Goal: Information Seeking & Learning: Find specific fact

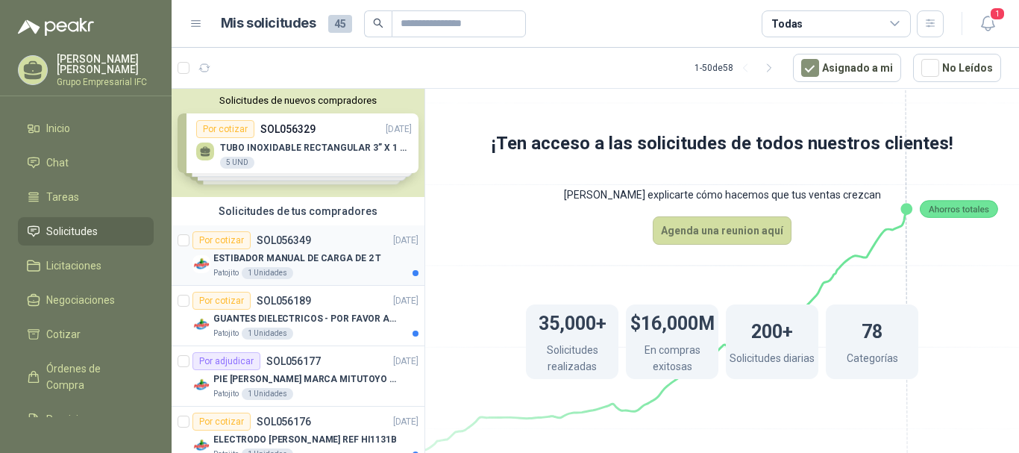
click at [327, 262] on p "ESTIBADOR MANUAL DE CARGA DE 2 T" at bounding box center [297, 258] width 168 height 14
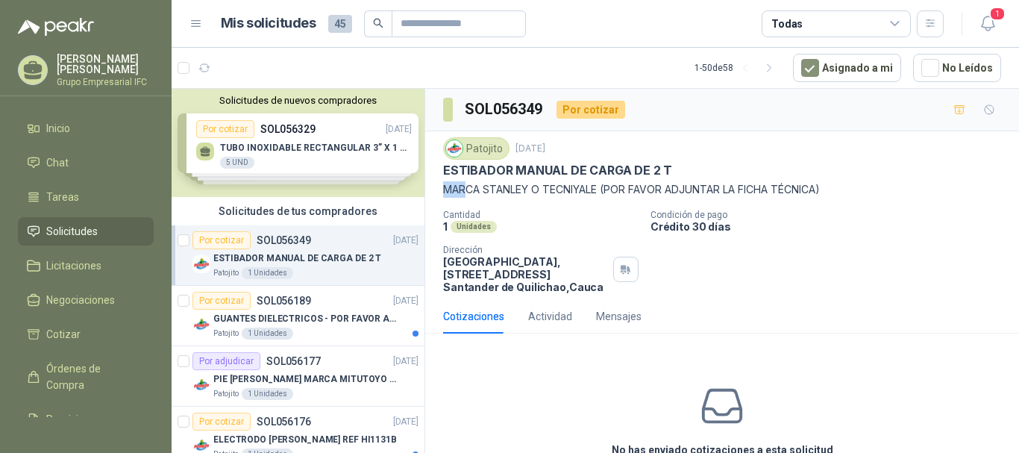
drag, startPoint x: 444, startPoint y: 189, endPoint x: 467, endPoint y: 186, distance: 23.2
click at [467, 186] on p "MARCA STANLEY O TECNIYALE (POR FAVOR ADJUNTAR LA FICHA TÉCNICA)" at bounding box center [722, 189] width 558 height 16
drag, startPoint x: 445, startPoint y: 169, endPoint x: 665, endPoint y: 170, distance: 220.8
click at [665, 170] on p "ESTIBADOR MANUAL DE CARGA DE 2 T" at bounding box center [557, 171] width 229 height 16
copy p "ESTIBADOR MANUAL DE CARGA DE 2 T"
